Goal: Transaction & Acquisition: Obtain resource

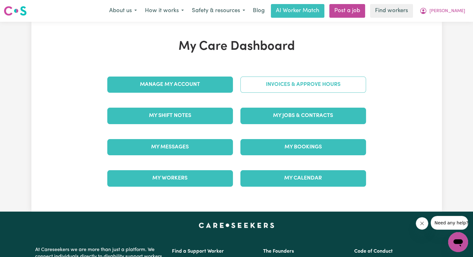
click at [272, 91] on link "Invoices & Approve Hours" at bounding box center [303, 84] width 126 height 16
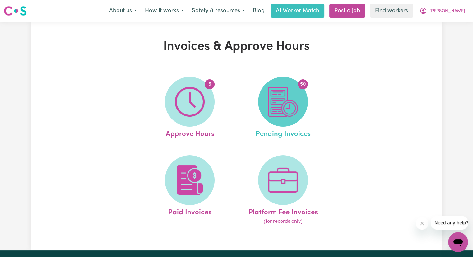
click at [274, 96] on img at bounding box center [283, 102] width 30 height 30
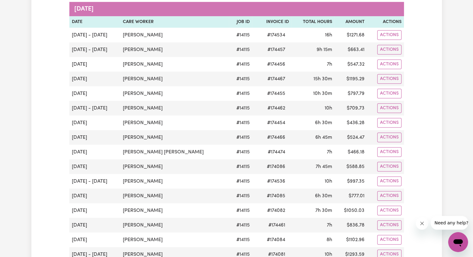
scroll to position [497, 0]
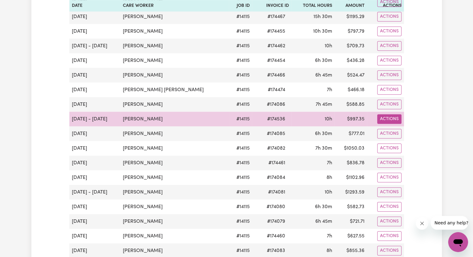
click at [388, 115] on button "Actions" at bounding box center [389, 119] width 24 height 10
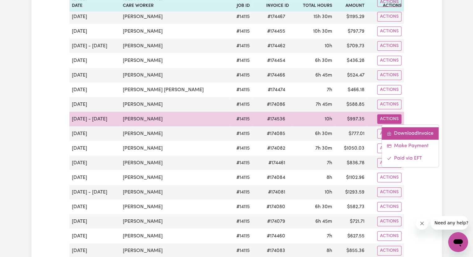
click at [398, 127] on link "Download Invoice" at bounding box center [409, 133] width 57 height 12
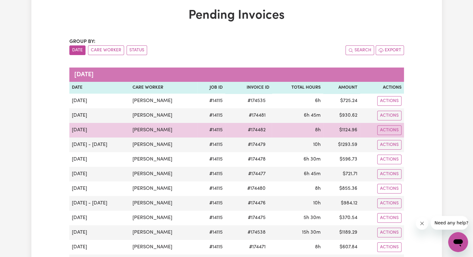
scroll to position [0, 0]
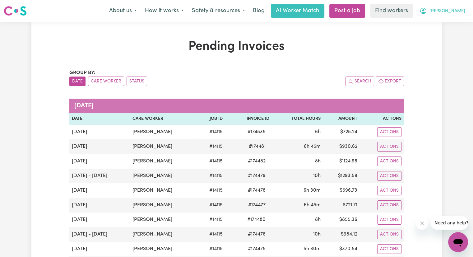
click at [463, 15] on button "[PERSON_NAME]" at bounding box center [442, 10] width 54 height 13
click at [447, 26] on link "My Dashboard" at bounding box center [444, 24] width 49 height 12
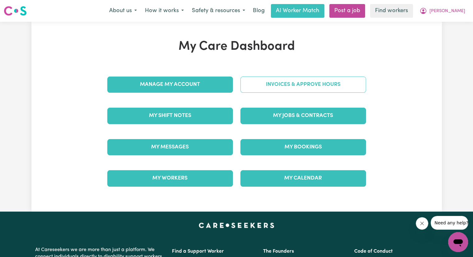
click at [309, 86] on link "Invoices & Approve Hours" at bounding box center [303, 84] width 126 height 16
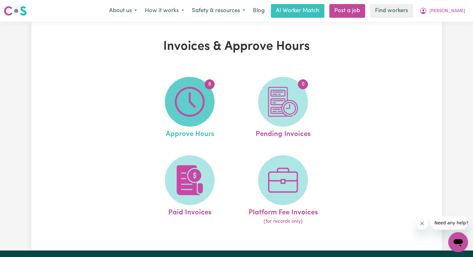
click at [185, 101] on img at bounding box center [190, 102] width 30 height 30
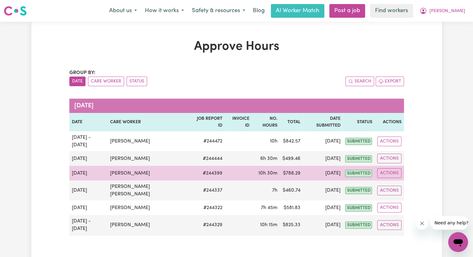
scroll to position [93, 0]
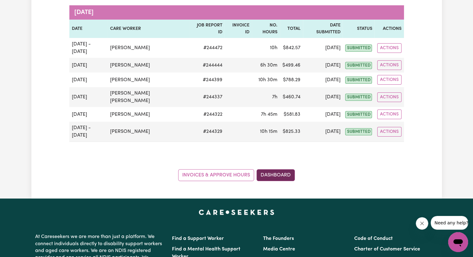
click at [285, 169] on link "Dashboard" at bounding box center [275, 175] width 38 height 12
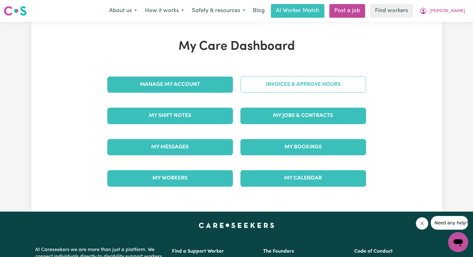
click at [300, 90] on link "Invoices & Approve Hours" at bounding box center [303, 84] width 126 height 16
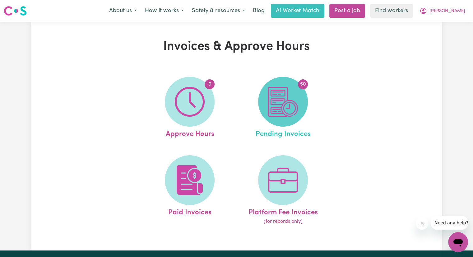
click at [298, 110] on span "50" at bounding box center [283, 102] width 50 height 50
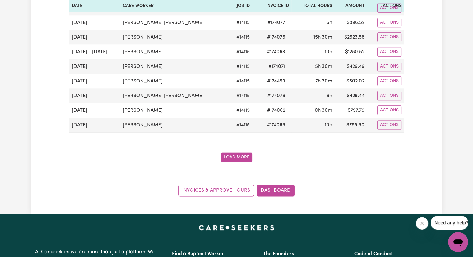
scroll to position [777, 0]
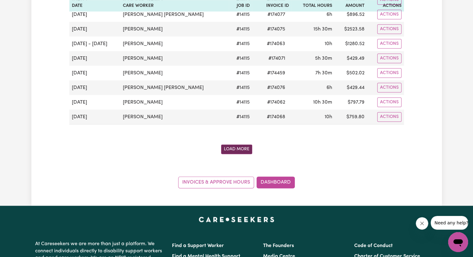
click at [233, 144] on button "Load More" at bounding box center [236, 149] width 31 height 10
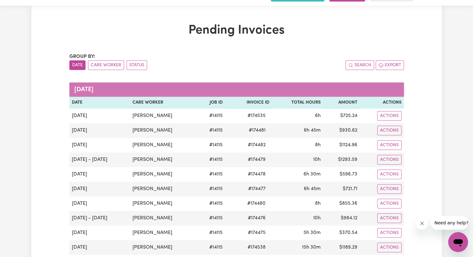
scroll to position [0, 0]
